Goal: Information Seeking & Learning: Learn about a topic

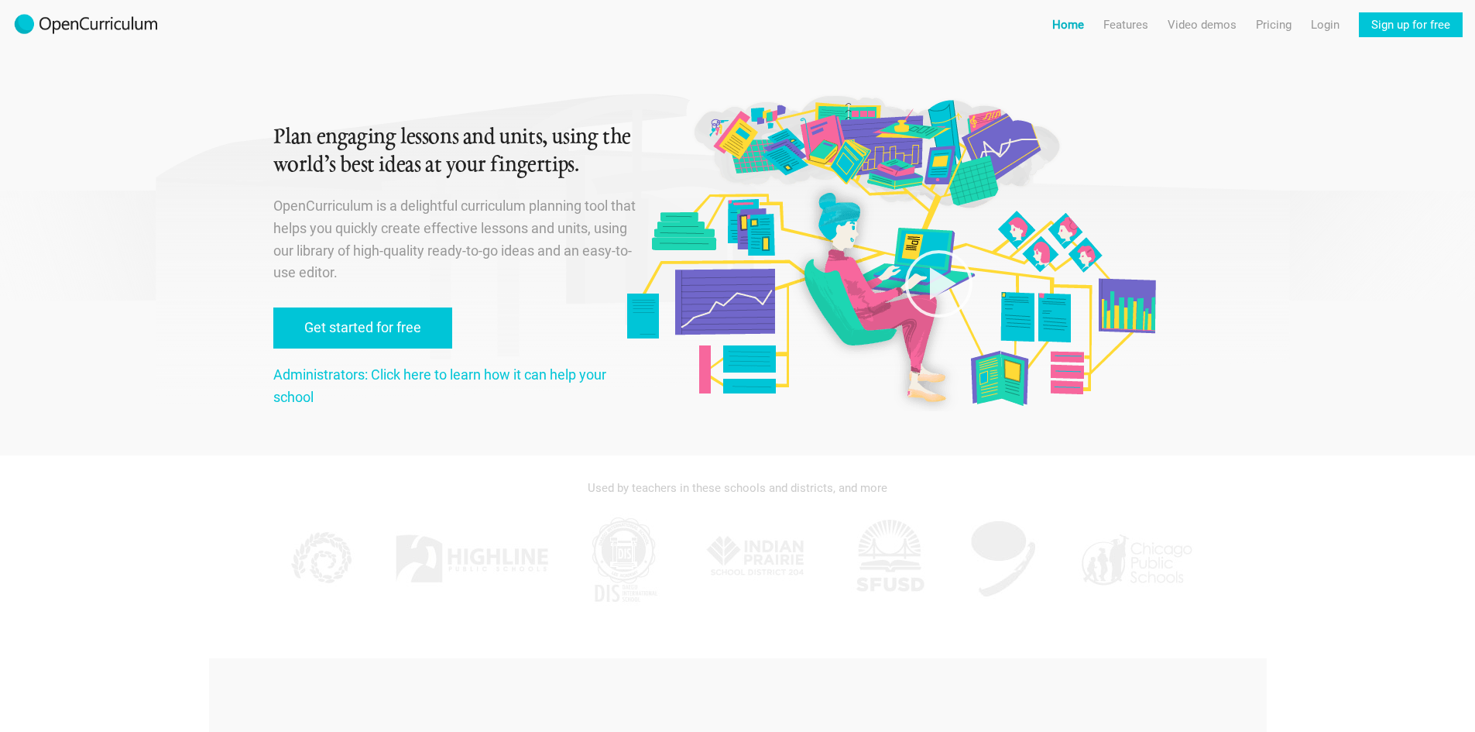
click at [1067, 25] on link "Home" at bounding box center [1068, 24] width 32 height 25
click at [429, 377] on link "Administrators: Click here to learn how it can help your school" at bounding box center [439, 385] width 333 height 39
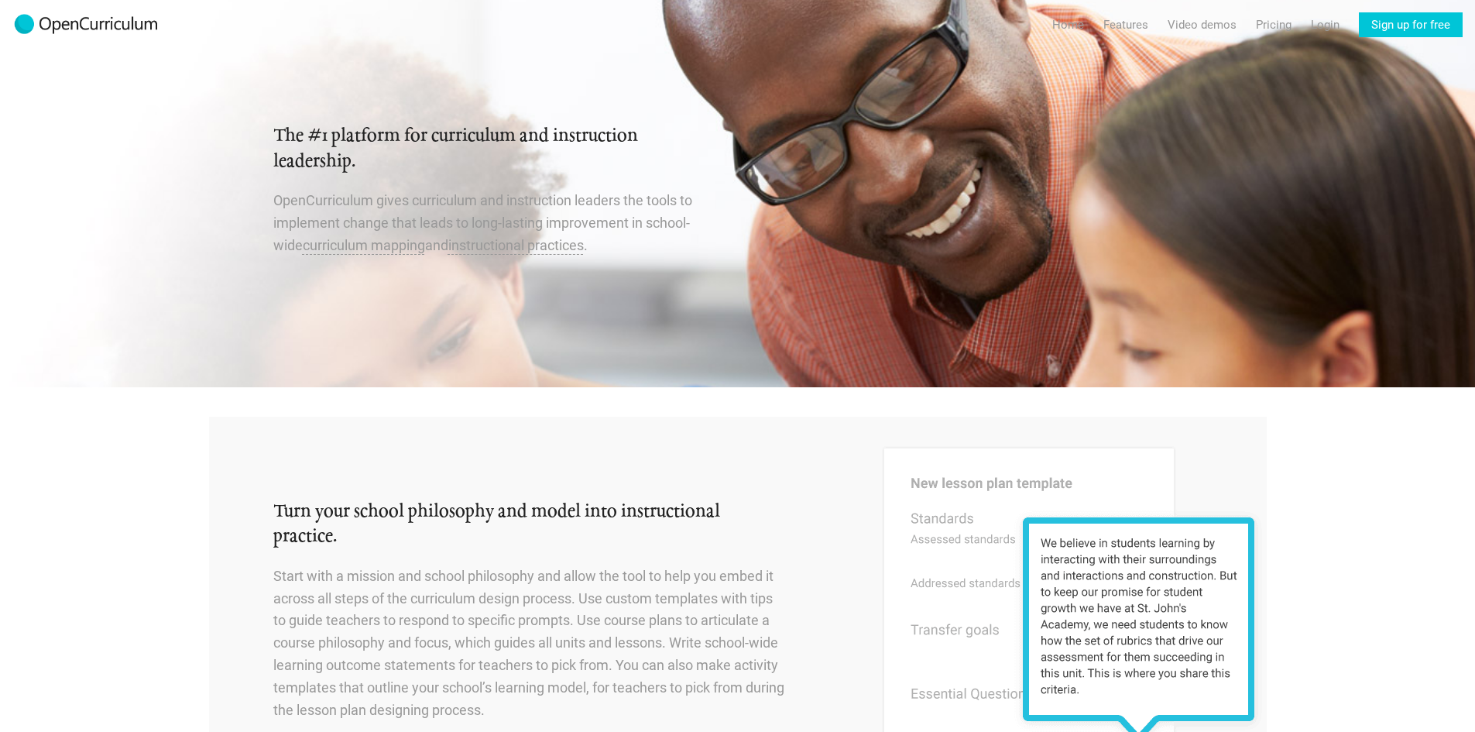
drag, startPoint x: 351, startPoint y: 204, endPoint x: 580, endPoint y: 233, distance: 231.1
click at [580, 232] on p "OpenCurriculum gives curriculum and instruction leaders the tools to implement …" at bounding box center [496, 223] width 446 height 67
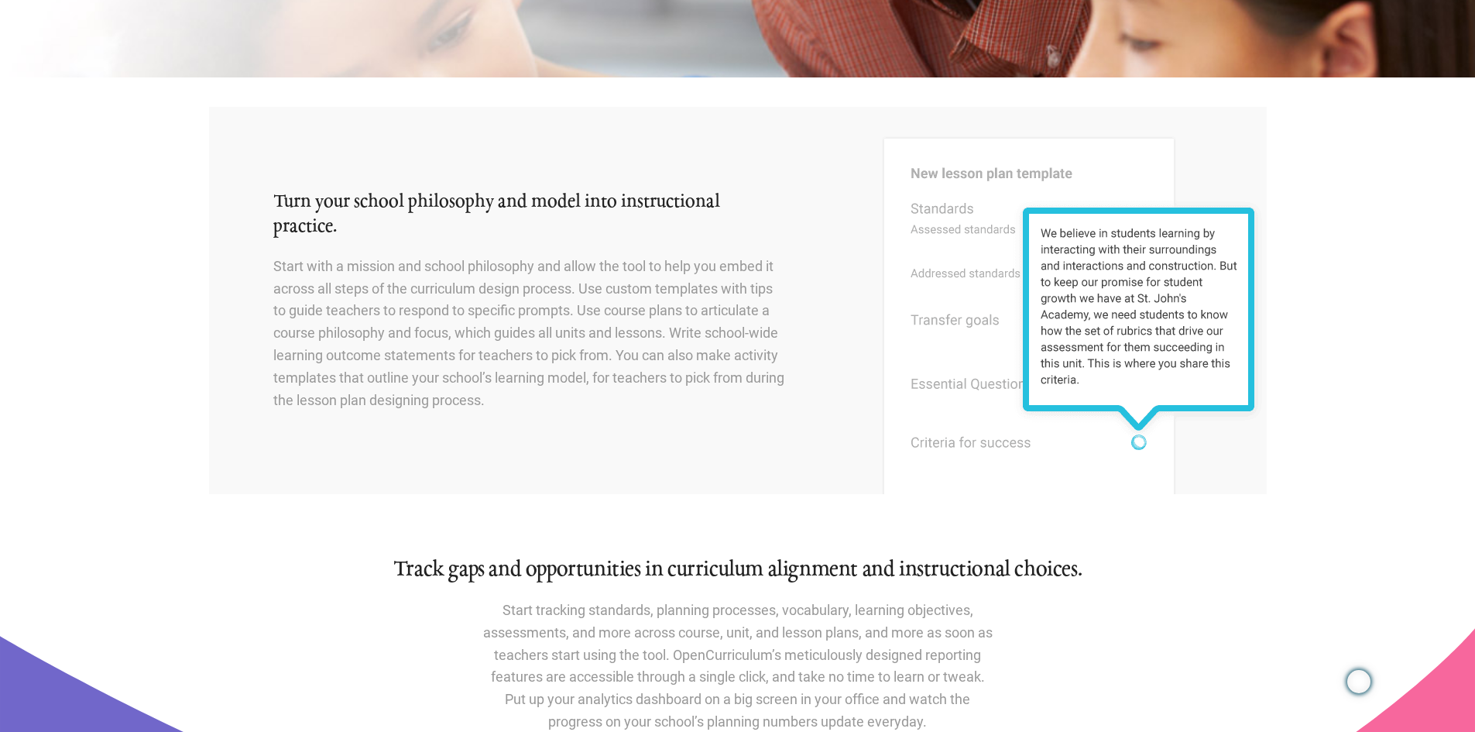
click at [605, 221] on h2 "Turn your school philosophy and model into instructional practice." at bounding box center [529, 215] width 512 height 50
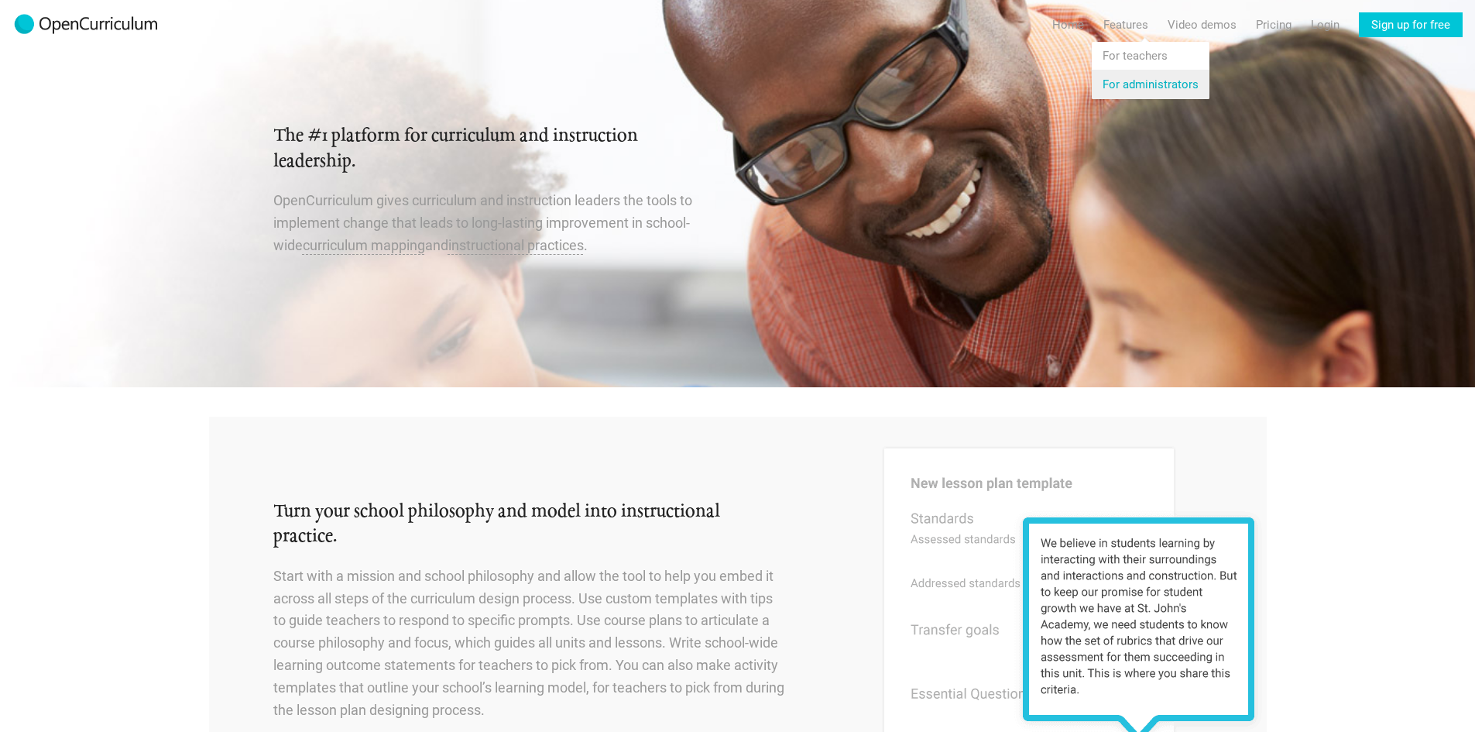
click at [1130, 81] on link "Features For administrators" at bounding box center [1151, 84] width 118 height 28
click at [1149, 92] on link "Features For administrators" at bounding box center [1151, 84] width 118 height 28
